Goal: Information Seeking & Learning: Understand process/instructions

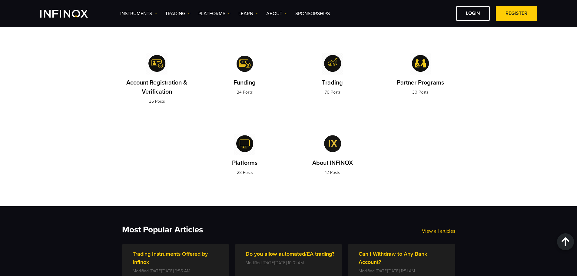
scroll to position [151, 0]
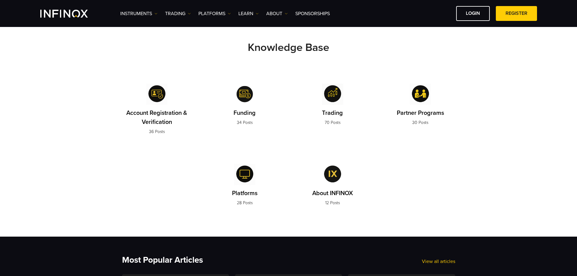
click at [156, 100] on img at bounding box center [156, 94] width 21 height 21
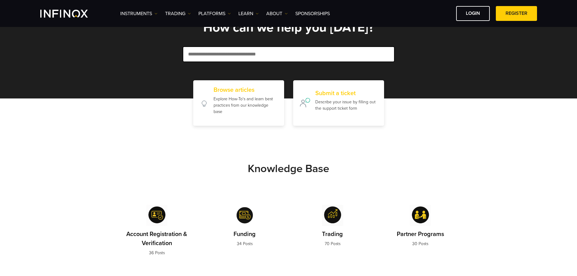
scroll to position [0, 0]
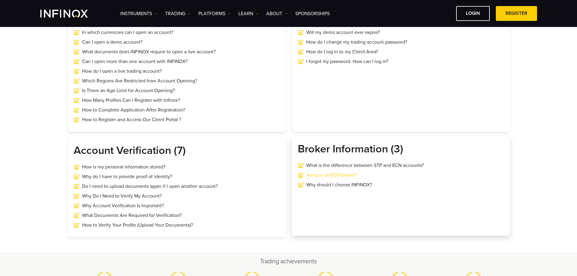
click at [334, 177] on link "Are you an ECN broker?" at bounding box center [401, 174] width 206 height 7
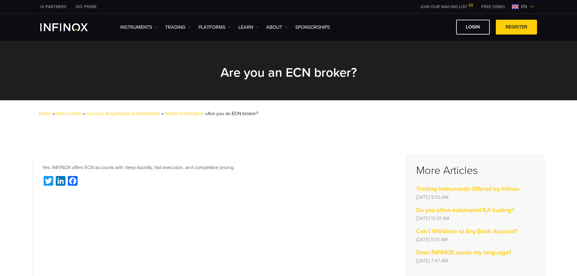
scroll to position [30, 0]
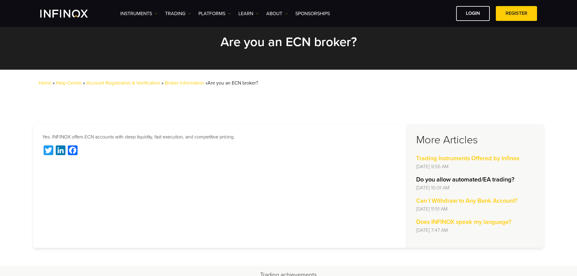
click at [453, 183] on strong "Do you allow automated/EA trading?" at bounding box center [465, 179] width 98 height 7
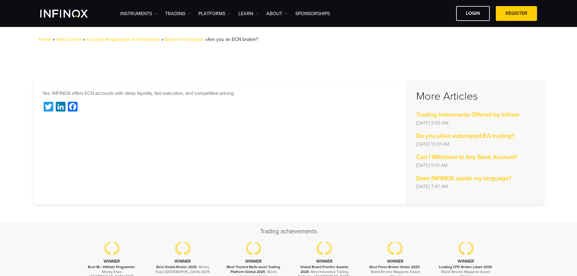
scroll to position [121, 0]
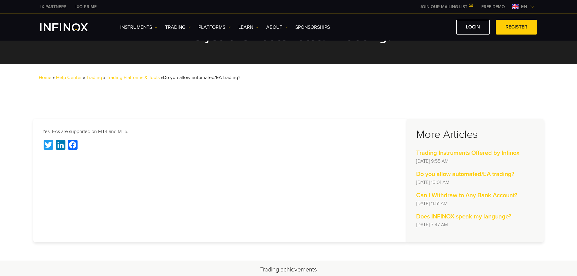
scroll to position [121, 0]
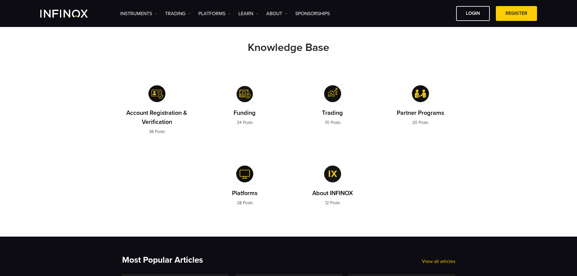
scroll to position [30, 0]
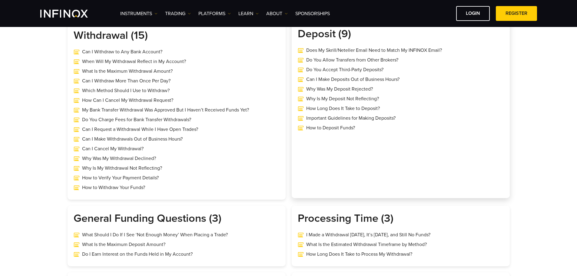
scroll to position [121, 0]
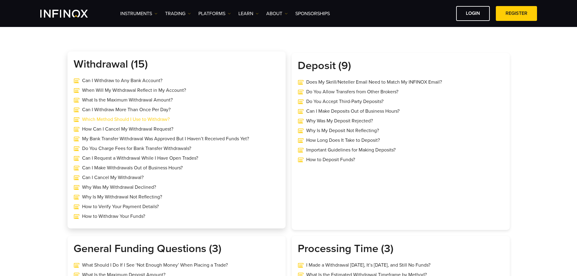
click at [133, 121] on link "Which Method Should I Use to Withdraw?" at bounding box center [177, 119] width 206 height 7
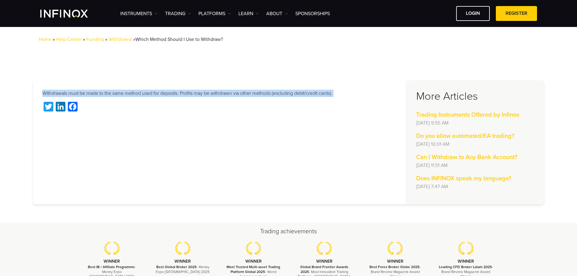
click at [83, 93] on p "Withdrawals must be made to the same method used for deposits. Profits may be w…" at bounding box center [220, 93] width 356 height 7
click at [156, 97] on p "Withdrawals must be made to the same method used for deposits. Profits may be w…" at bounding box center [220, 93] width 356 height 7
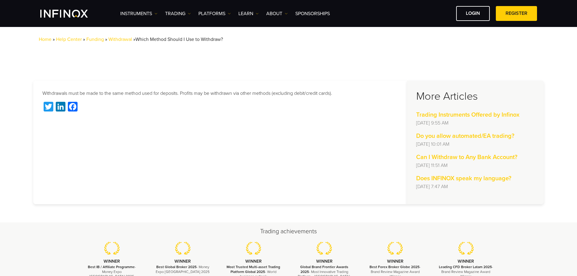
click at [160, 93] on p "Withdrawals must be made to the same method used for deposits. Profits may be w…" at bounding box center [220, 93] width 356 height 7
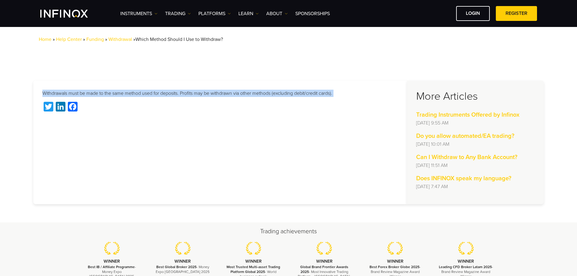
click at [160, 93] on p "Withdrawals must be made to the same method used for deposits. Profits may be w…" at bounding box center [220, 93] width 356 height 7
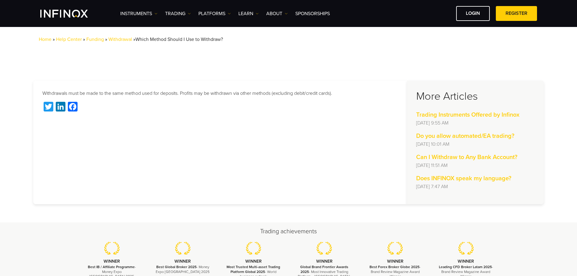
click at [218, 61] on div "Home » Help Center » Funding » Withdrawal » Which Method Should I Use to Withdr…" at bounding box center [288, 44] width 577 height 36
click at [142, 95] on p "Withdrawals must be made to the same method used for deposits. Profits may be w…" at bounding box center [220, 93] width 356 height 7
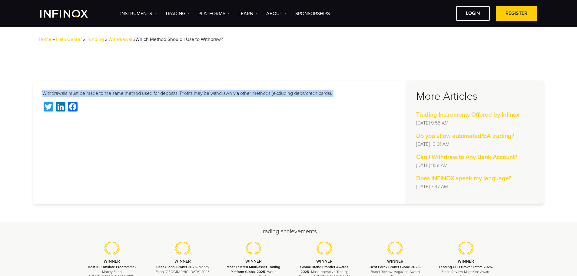
click at [142, 95] on p "Withdrawals must be made to the same method used for deposits. Profits may be w…" at bounding box center [220, 93] width 356 height 7
click at [151, 68] on section "Withdrawals must be made to the same method used for deposits. Profits may be w…" at bounding box center [288, 142] width 577 height 160
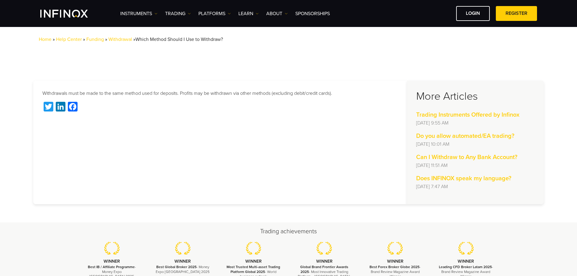
click at [141, 98] on div "Withdrawals must be made to the same method used for deposits. Profits may be w…" at bounding box center [220, 143] width 374 height 124
click at [145, 95] on p "Withdrawals must be made to the same method used for deposits. Profits may be w…" at bounding box center [220, 93] width 356 height 7
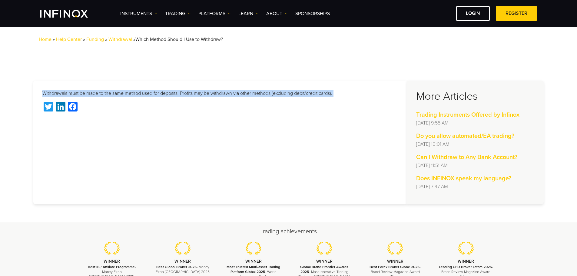
click at [145, 95] on p "Withdrawals must be made to the same method used for deposits. Profits may be w…" at bounding box center [220, 93] width 356 height 7
click at [209, 92] on p "Withdrawals must be made to the same method used for deposits. Profits may be w…" at bounding box center [220, 93] width 356 height 7
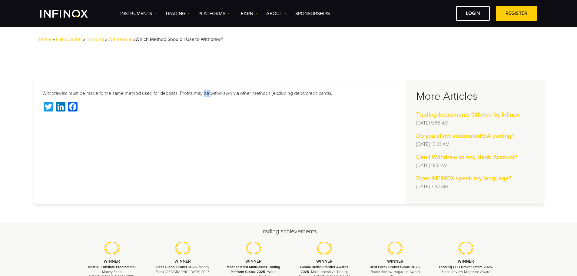
click at [209, 92] on p "Withdrawals must be made to the same method used for deposits. Profits may be w…" at bounding box center [220, 93] width 356 height 7
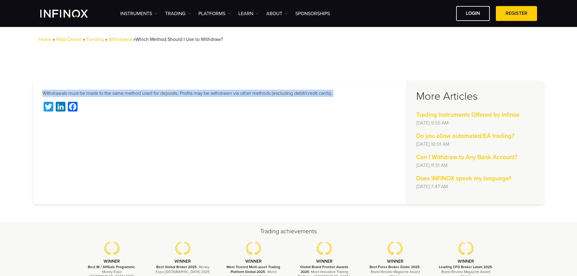
click at [209, 92] on p "Withdrawals must be made to the same method used for deposits. Profits may be w…" at bounding box center [220, 93] width 356 height 7
click at [95, 39] on link "Funding" at bounding box center [95, 39] width 18 height 6
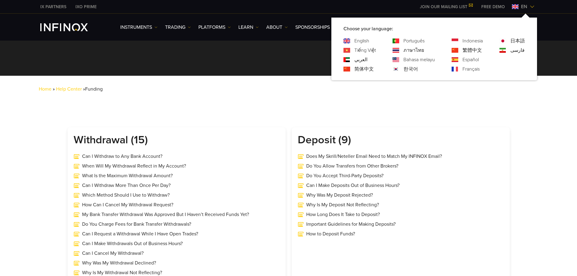
scroll to position [91, 0]
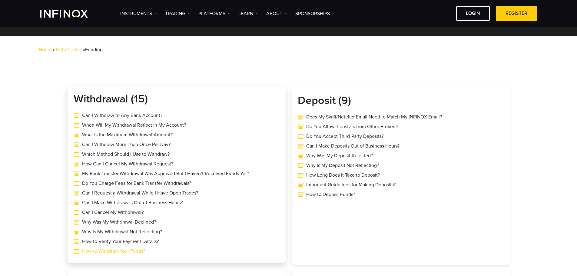
click at [120, 253] on link "How to Withdraw Your Funds?" at bounding box center [177, 251] width 206 height 7
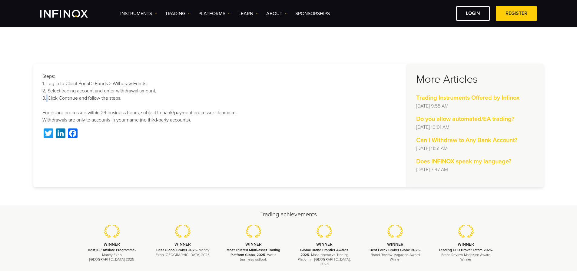
click at [48, 97] on p "Steps: 1. Log in to Client Portal > Funds > Withdraw Funds. 2. Select trading a…" at bounding box center [220, 98] width 356 height 51
click at [46, 92] on p "Steps: 1. Log in to Client Portal > Funds > Withdraw Funds. 2. Select trading a…" at bounding box center [220, 98] width 356 height 51
click at [47, 84] on p "Steps: 1. Log in to Client Portal > Funds > Withdraw Funds. 2. Select trading a…" at bounding box center [220, 98] width 356 height 51
click at [105, 84] on p "Steps: 1. Log in to Client Portal > Funds > Withdraw Funds. 2. Select trading a…" at bounding box center [220, 98] width 356 height 51
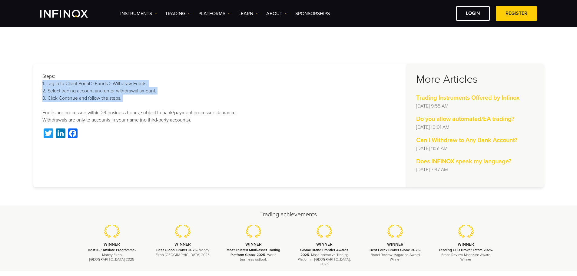
drag, startPoint x: 105, startPoint y: 84, endPoint x: 106, endPoint y: 96, distance: 12.2
click at [106, 96] on p "Steps: 1. Log in to Client Portal > Funds > Withdraw Funds. 2. Select trading a…" at bounding box center [220, 98] width 356 height 51
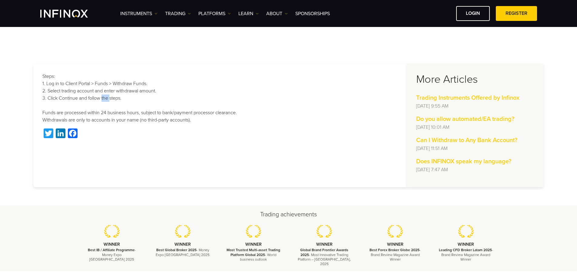
click at [106, 96] on p "Steps: 1. Log in to Client Portal > Funds > Withdraw Funds. 2. Select trading a…" at bounding box center [220, 98] width 356 height 51
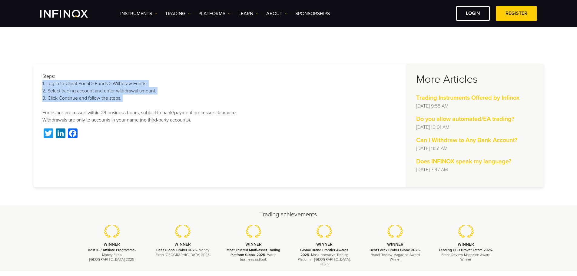
drag, startPoint x: 106, startPoint y: 96, endPoint x: 114, endPoint y: 83, distance: 15.3
click at [113, 83] on p "Steps: 1. Log in to Client Portal > Funds > Withdraw Funds. 2. Select trading a…" at bounding box center [220, 98] width 356 height 51
click at [114, 83] on p "Steps: 1. Log in to Client Portal > Funds > Withdraw Funds. 2. Select trading a…" at bounding box center [220, 98] width 356 height 51
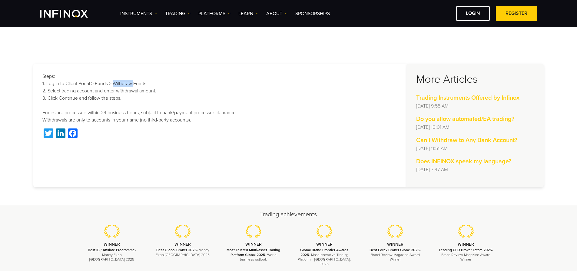
click at [114, 83] on p "Steps: 1. Log in to Client Portal > Funds > Withdraw Funds. 2. Select trading a…" at bounding box center [220, 98] width 356 height 51
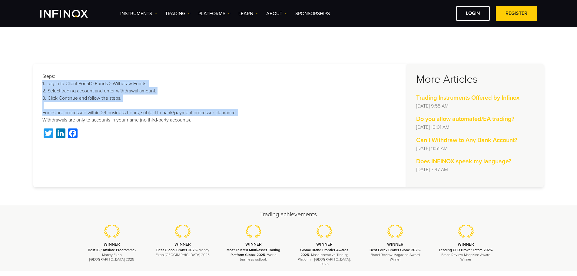
drag, startPoint x: 114, startPoint y: 83, endPoint x: 115, endPoint y: 117, distance: 34.3
click at [114, 115] on p "Steps: 1. Log in to Client Portal > Funds > Withdraw Funds. 2. Select trading a…" at bounding box center [220, 98] width 356 height 51
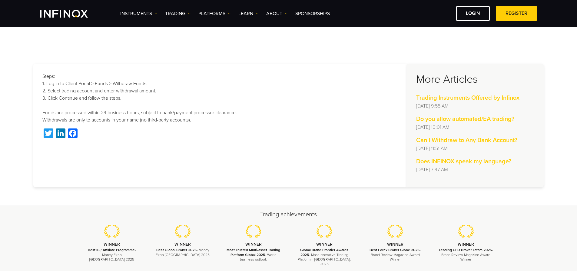
click at [115, 120] on p "Steps: 1. Log in to Client Portal > Funds > Withdraw Funds. 2. Select trading a…" at bounding box center [220, 98] width 356 height 51
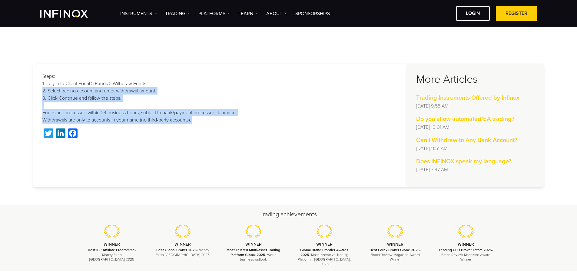
drag, startPoint x: 115, startPoint y: 120, endPoint x: 120, endPoint y: 88, distance: 31.5
click at [120, 88] on p "Steps: 1. Log in to Client Portal > Funds > Withdraw Funds. 2. Select trading a…" at bounding box center [220, 98] width 356 height 51
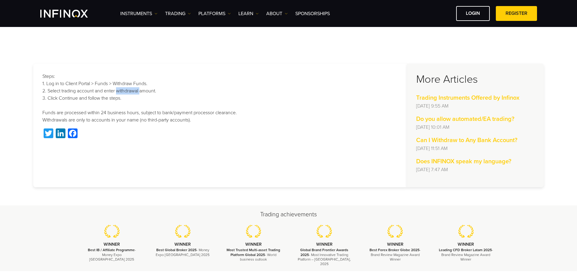
click at [120, 88] on p "Steps: 1. Log in to Client Portal > Funds > Withdraw Funds. 2. Select trading a…" at bounding box center [220, 98] width 356 height 51
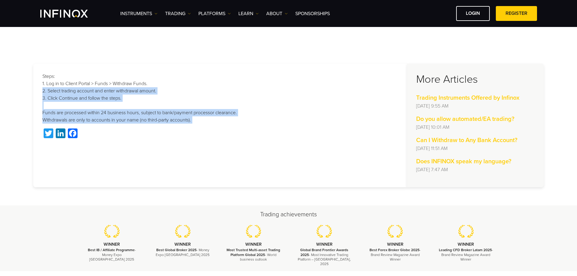
drag, startPoint x: 120, startPoint y: 88, endPoint x: 122, endPoint y: 119, distance: 30.4
click at [122, 119] on p "Steps: 1. Log in to Client Portal > Funds > Withdraw Funds. 2. Select trading a…" at bounding box center [220, 98] width 356 height 51
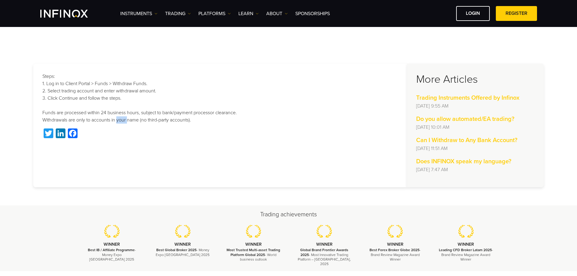
click at [122, 119] on p "Steps: 1. Log in to Client Portal > Funds > Withdraw Funds. 2. Select trading a…" at bounding box center [220, 98] width 356 height 51
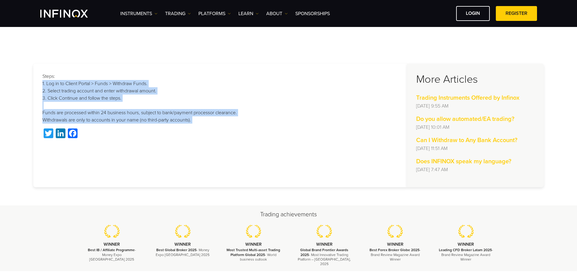
drag, startPoint x: 122, startPoint y: 119, endPoint x: 116, endPoint y: 82, distance: 37.4
click at [116, 82] on p "Steps: 1. Log in to Client Portal > Funds > Withdraw Funds. 2. Select trading a…" at bounding box center [220, 98] width 356 height 51
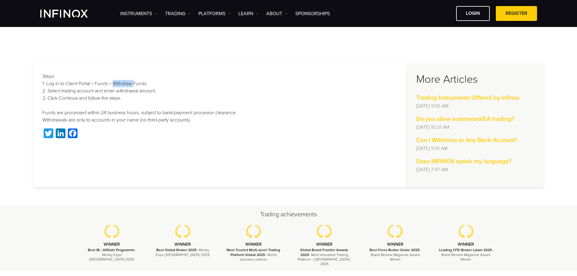
click at [116, 82] on p "Steps: 1. Log in to Client Portal > Funds > Withdraw Funds. 2. Select trading a…" at bounding box center [220, 98] width 356 height 51
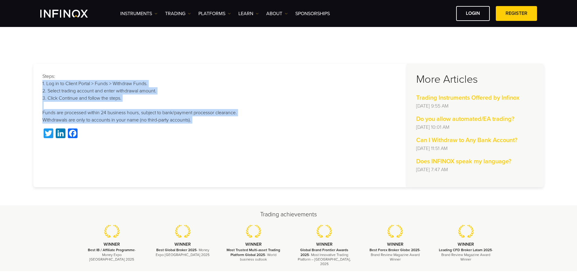
drag, startPoint x: 116, startPoint y: 82, endPoint x: 121, endPoint y: 122, distance: 40.0
click at [121, 122] on p "Steps: 1. Log in to Client Portal > Funds > Withdraw Funds. 2. Select trading a…" at bounding box center [220, 98] width 356 height 51
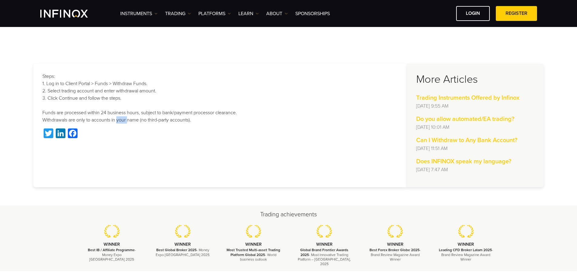
click at [121, 122] on p "Steps: 1. Log in to Client Portal > Funds > Withdraw Funds. 2. Select trading a…" at bounding box center [220, 98] width 356 height 51
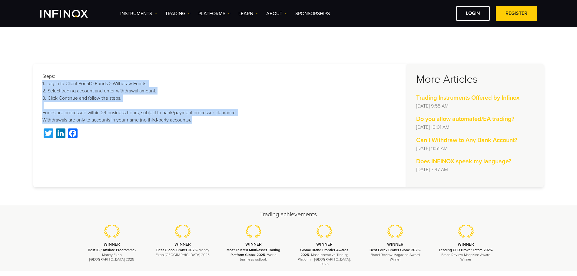
drag, startPoint x: 121, startPoint y: 122, endPoint x: 128, endPoint y: 84, distance: 38.0
click at [128, 84] on p "Steps: 1. Log in to Client Portal > Funds > Withdraw Funds. 2. Select trading a…" at bounding box center [220, 98] width 356 height 51
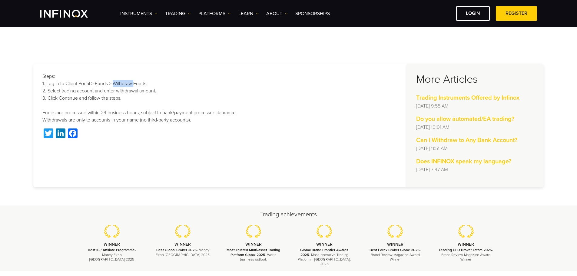
click at [128, 84] on p "Steps: 1. Log in to Client Portal > Funds > Withdraw Funds. 2. Select trading a…" at bounding box center [220, 98] width 356 height 51
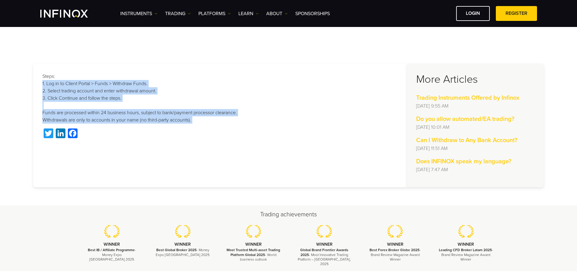
drag, startPoint x: 128, startPoint y: 84, endPoint x: 129, endPoint y: 121, distance: 36.4
click at [129, 121] on p "Steps: 1. Log in to Client Portal > Funds > Withdraw Funds. 2. Select trading a…" at bounding box center [220, 98] width 356 height 51
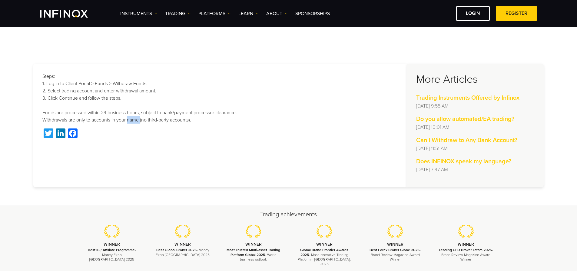
click at [129, 121] on p "Steps: 1. Log in to Client Portal > Funds > Withdraw Funds. 2. Select trading a…" at bounding box center [220, 98] width 356 height 51
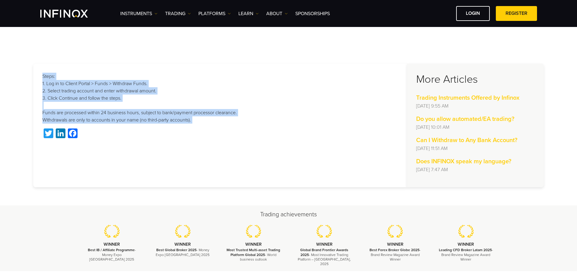
drag, startPoint x: 129, startPoint y: 121, endPoint x: 136, endPoint y: 76, distance: 45.1
click at [136, 76] on p "Steps: 1. Log in to Client Portal > Funds > Withdraw Funds. 2. Select trading a…" at bounding box center [220, 98] width 356 height 51
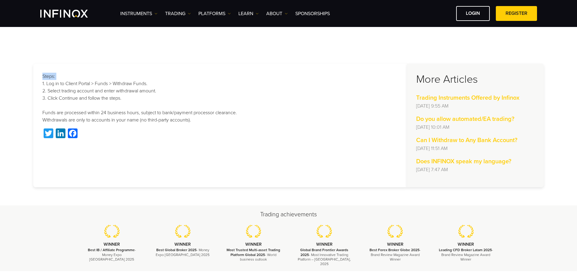
click at [136, 76] on p "Steps: 1. Log in to Client Portal > Funds > Withdraw Funds. 2. Select trading a…" at bounding box center [220, 98] width 356 height 51
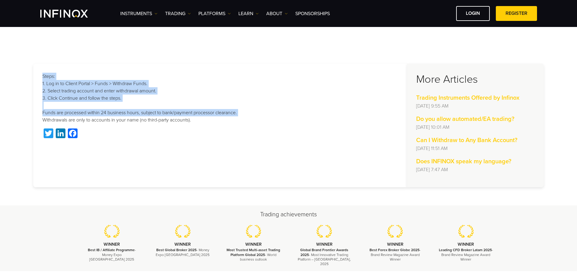
drag, startPoint x: 136, startPoint y: 76, endPoint x: 134, endPoint y: 115, distance: 39.2
click at [134, 115] on p "Steps: 1. Log in to Client Portal > Funds > Withdraw Funds. 2. Select trading a…" at bounding box center [220, 98] width 356 height 51
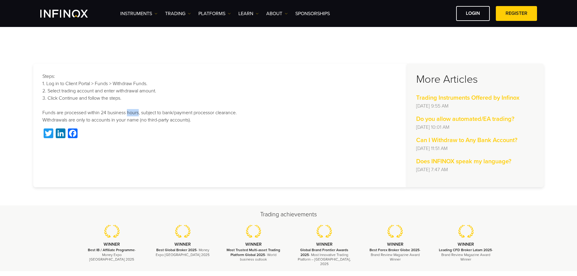
click at [134, 115] on p "Steps: 1. Log in to Client Portal > Funds > Withdraw Funds. 2. Select trading a…" at bounding box center [220, 98] width 356 height 51
click at [138, 83] on p "Steps: 1. Log in to Client Portal > Funds > Withdraw Funds. 2. Select trading a…" at bounding box center [220, 98] width 356 height 51
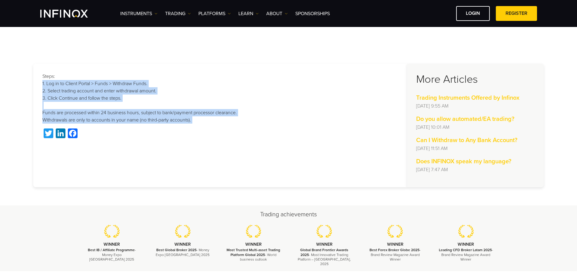
drag, startPoint x: 138, startPoint y: 83, endPoint x: 145, endPoint y: 122, distance: 39.3
click at [145, 122] on p "Steps: 1. Log in to Client Portal > Funds > Withdraw Funds. 2. Select trading a…" at bounding box center [220, 98] width 356 height 51
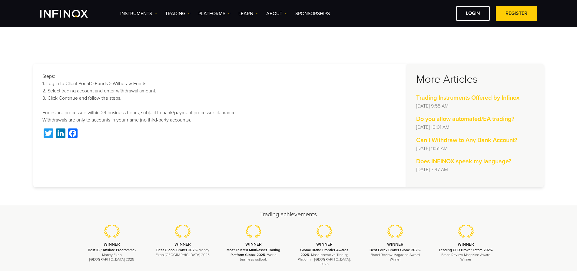
click at [277, 122] on p "Steps: 1. Log in to Client Portal > Funds > Withdraw Funds. 2. Select trading a…" at bounding box center [220, 98] width 356 height 51
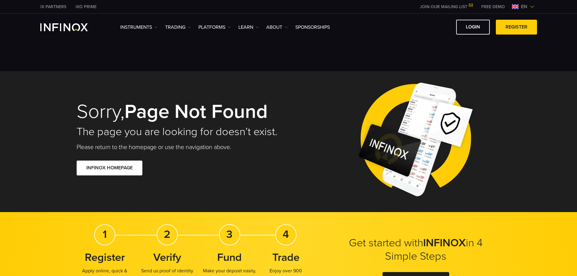
scroll to position [151, 0]
